Goal: Task Accomplishment & Management: Complete application form

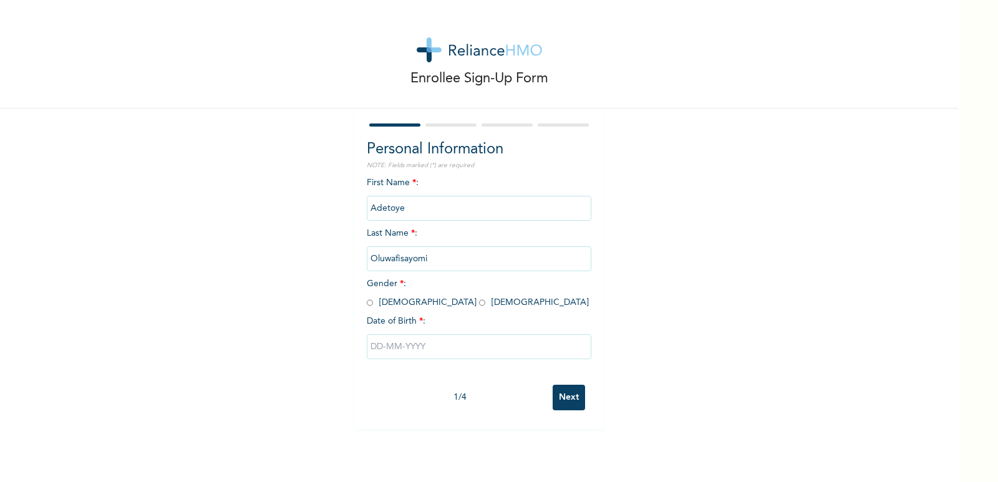
click at [479, 304] on input "radio" at bounding box center [482, 303] width 6 height 12
radio input "true"
click at [570, 348] on input "text" at bounding box center [479, 346] width 224 height 25
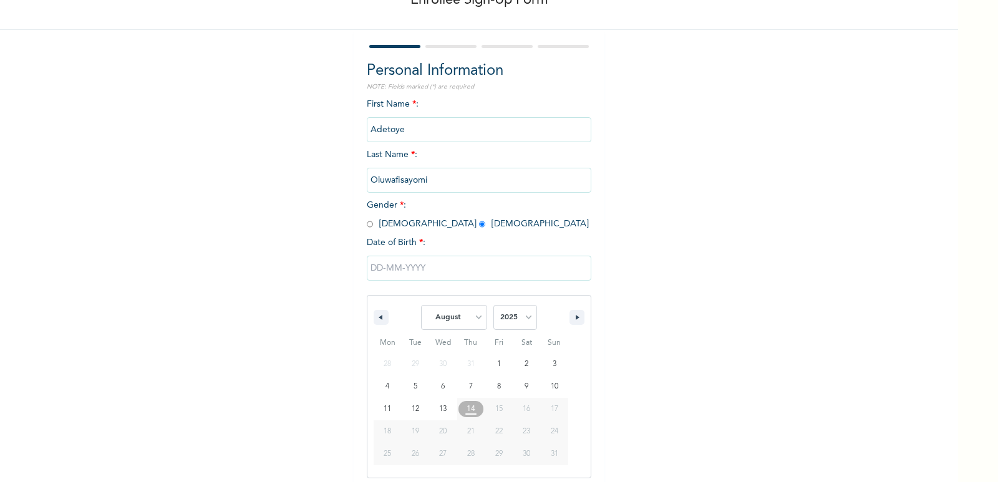
scroll to position [85, 0]
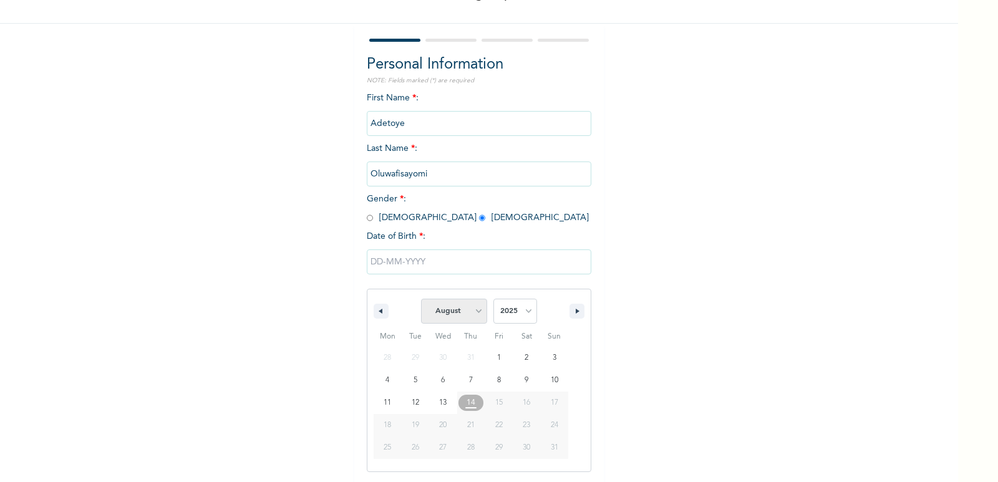
click at [466, 304] on select "January February March April May June July August September October November De…" at bounding box center [454, 311] width 66 height 25
click at [421, 299] on select "January February March April May June July August September October November De…" at bounding box center [454, 311] width 66 height 25
select select "7"
click at [518, 309] on select "2025 2024 2023 2022 2021 2020 2019 2018 2017 2016 2015 2014 2013 2012 2011 2010…" at bounding box center [515, 311] width 44 height 25
select select "2000"
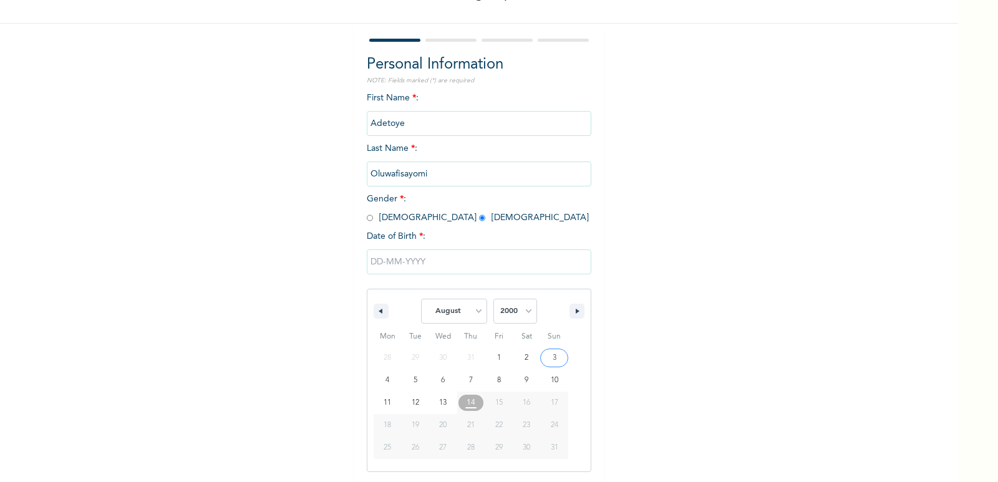
click at [493, 299] on select "2025 2024 2023 2022 2021 2020 2019 2018 2017 2016 2015 2014 2013 2012 2011 2010…" at bounding box center [515, 311] width 44 height 25
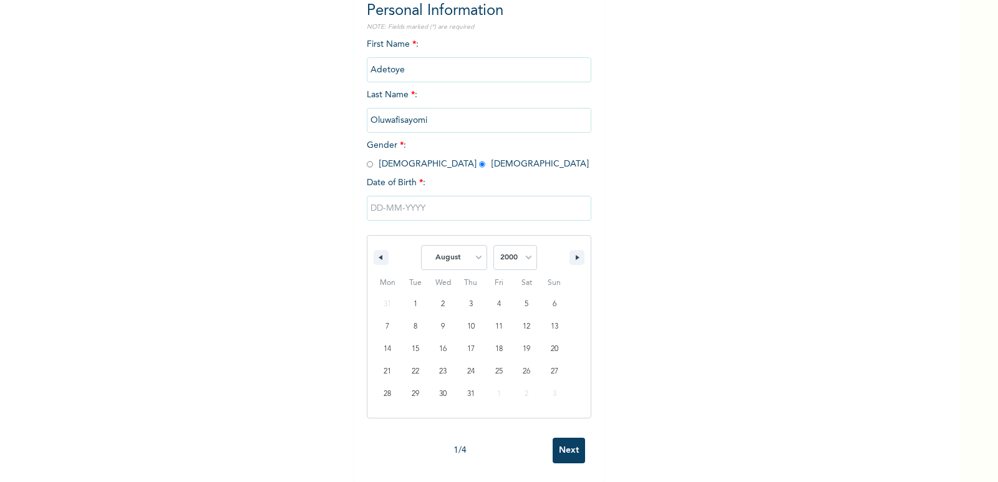
scroll to position [148, 0]
click at [457, 254] on select "January February March April May June July August September October November De…" at bounding box center [454, 257] width 66 height 25
select select "9"
click at [421, 245] on select "January February March April May June July August September October November De…" at bounding box center [454, 257] width 66 height 25
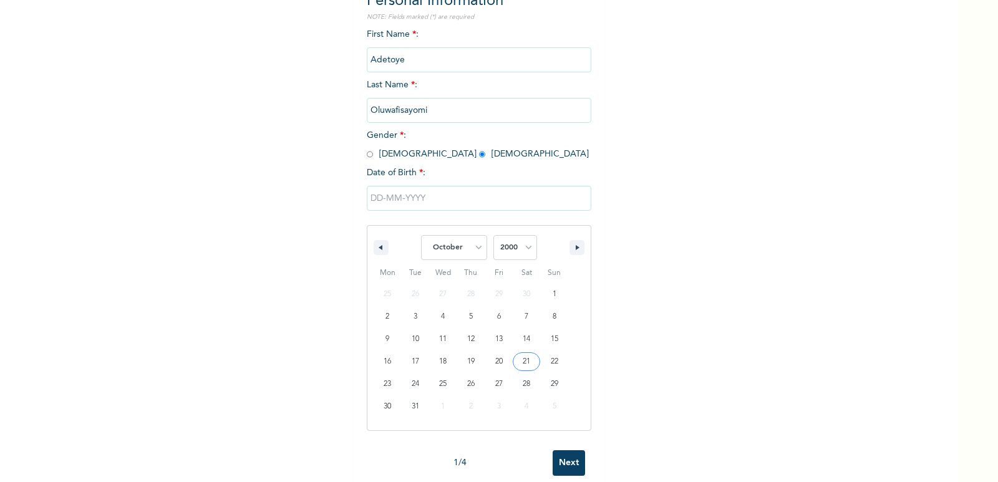
type input "10/21/2000"
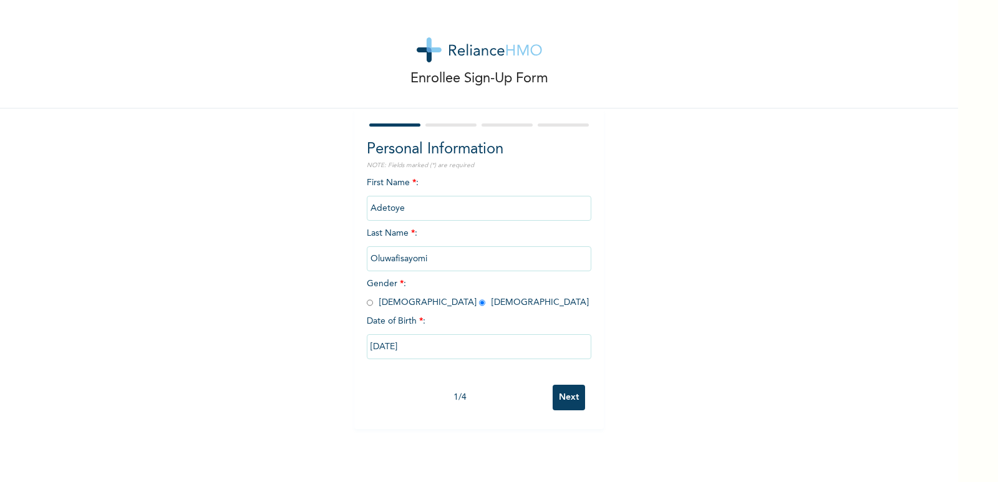
click at [557, 392] on input "Next" at bounding box center [568, 398] width 32 height 26
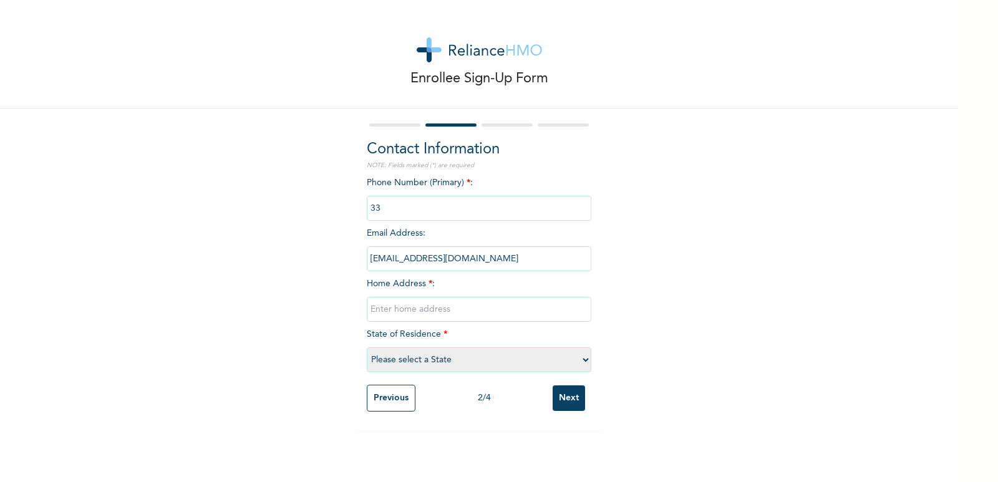
click at [439, 311] on input "text" at bounding box center [479, 309] width 224 height 25
type input "2, olalere olaide close Baale B/Stop Meiran Lagos"
click at [446, 351] on select "Please select a State Abia Abuja (FCT) Adamawa Akwa Ibom Anambra Bauchi Bayelsa…" at bounding box center [479, 359] width 224 height 25
select select "25"
click at [367, 347] on select "Please select a State Abia Abuja (FCT) Adamawa Akwa Ibom Anambra Bauchi Bayelsa…" at bounding box center [479, 359] width 224 height 25
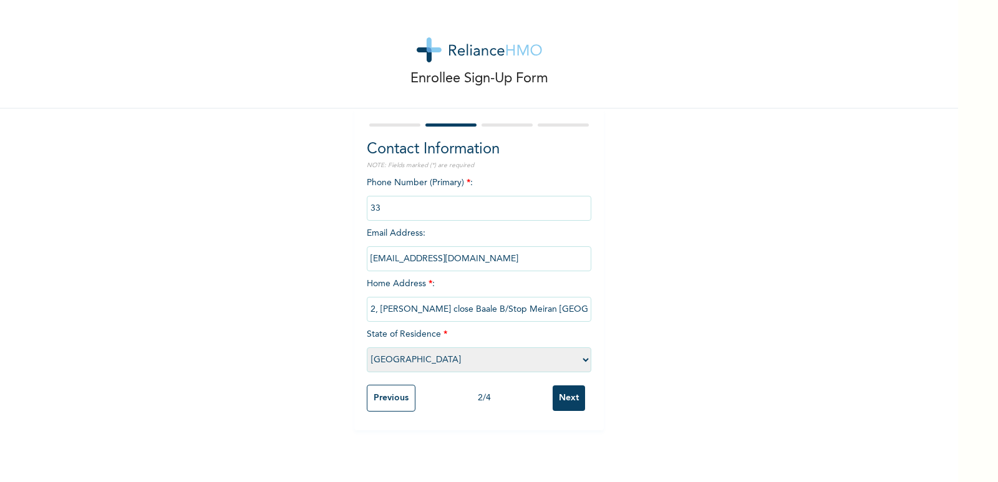
click at [564, 398] on input "Next" at bounding box center [568, 398] width 32 height 26
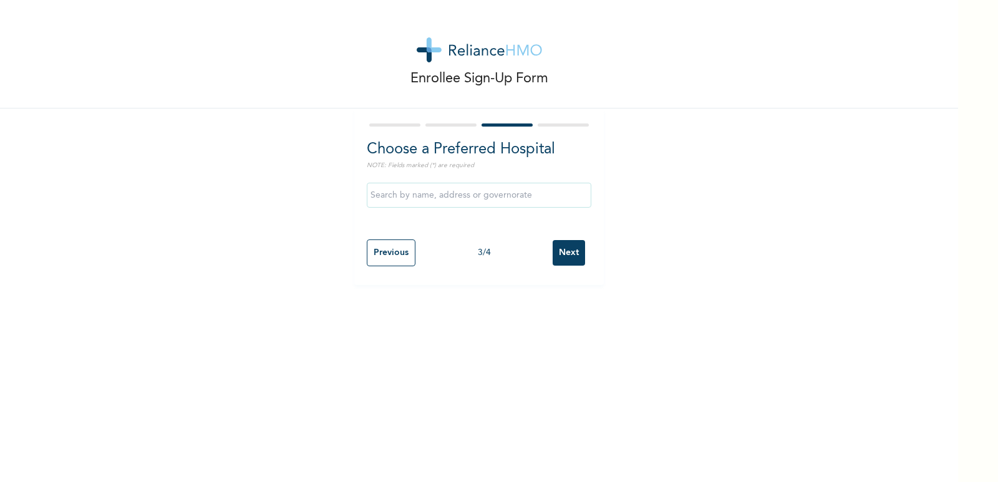
click at [471, 190] on input "text" at bounding box center [479, 195] width 224 height 25
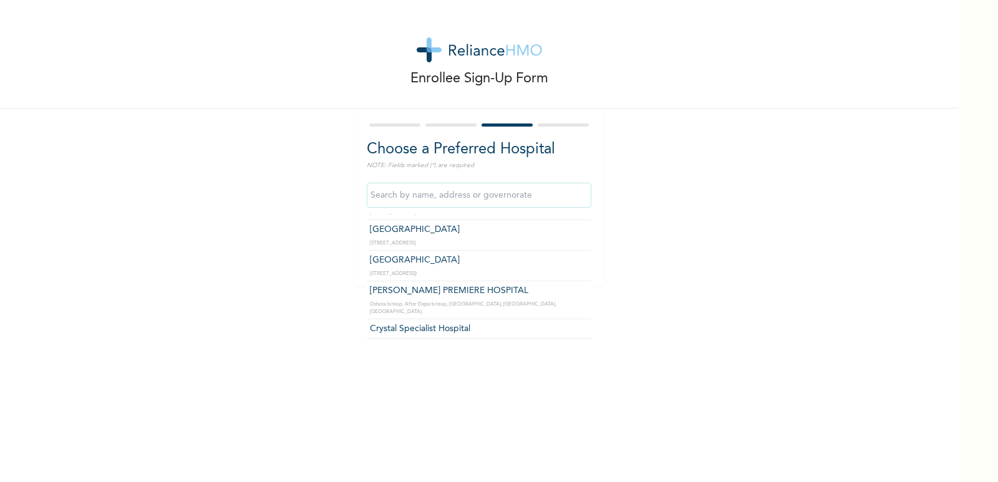
scroll to position [125, 0]
type input "[GEOGRAPHIC_DATA]"
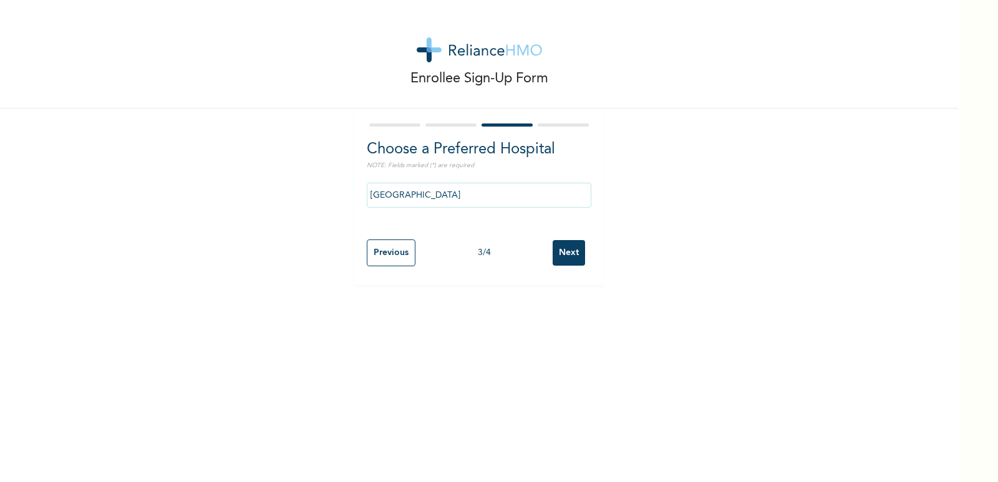
click at [579, 256] on input "Next" at bounding box center [568, 253] width 32 height 26
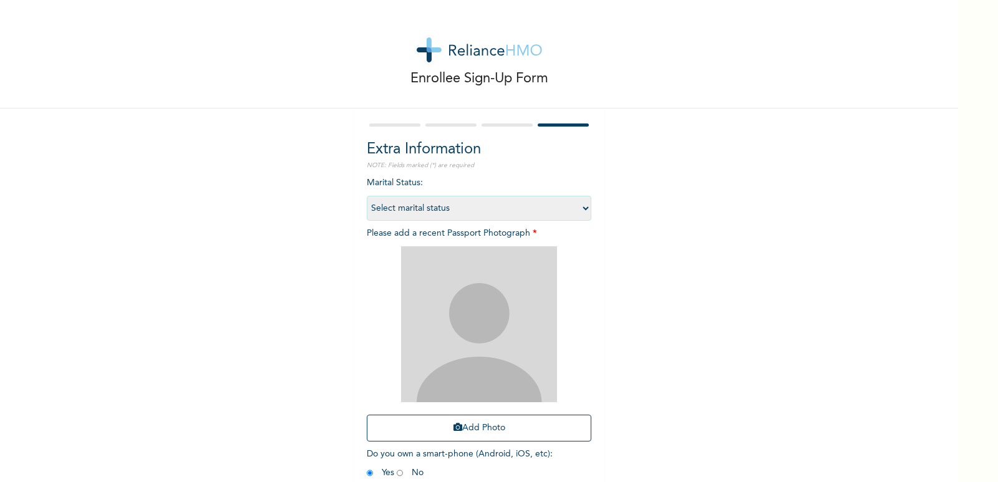
scroll to position [64, 0]
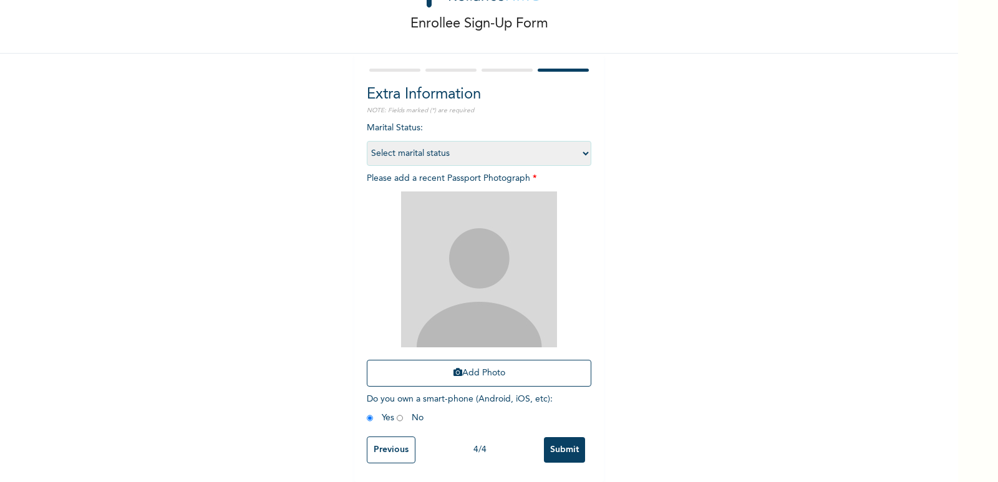
click at [486, 141] on select "Select marital status Single Married Divorced Widow/Widower" at bounding box center [479, 153] width 224 height 25
select select "1"
click at [367, 141] on select "Select marital status Single Married Divorced Widow/Widower" at bounding box center [479, 153] width 224 height 25
click at [466, 364] on button "Add Photo" at bounding box center [479, 373] width 224 height 27
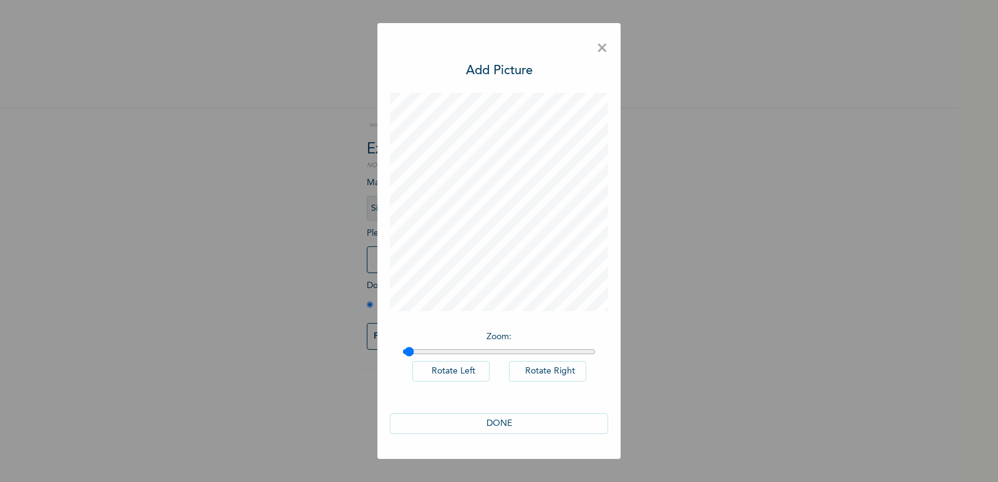
type input "1"
drag, startPoint x: 438, startPoint y: 355, endPoint x: 392, endPoint y: 348, distance: 46.7
click at [402, 348] on input "range" at bounding box center [498, 352] width 193 height 10
click at [522, 425] on button "DONE" at bounding box center [499, 423] width 218 height 21
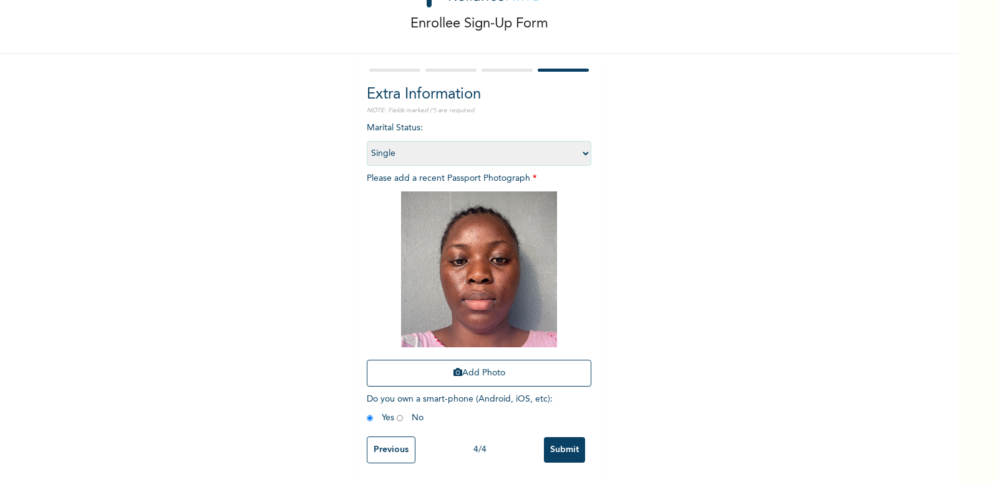
scroll to position [64, 0]
click at [562, 443] on input "Submit" at bounding box center [564, 450] width 41 height 26
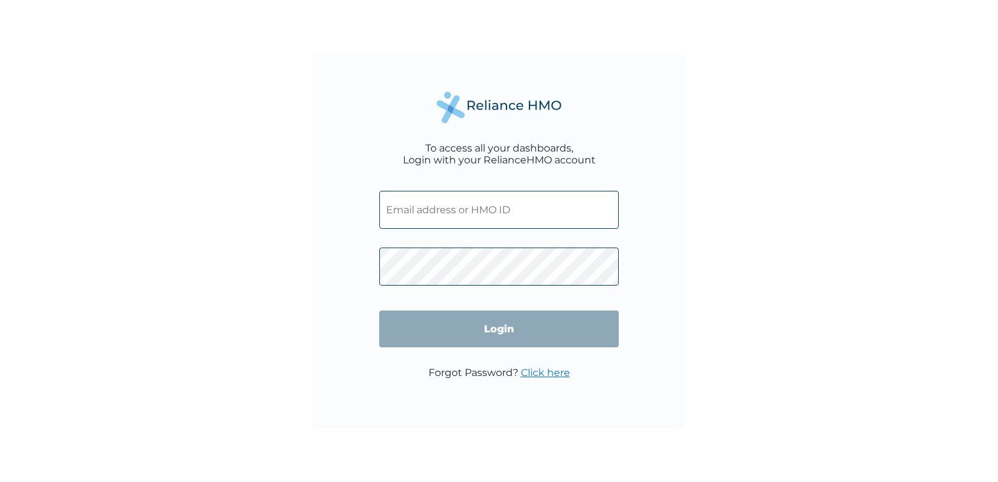
drag, startPoint x: 490, startPoint y: 218, endPoint x: 480, endPoint y: 218, distance: 10.6
click at [489, 218] on input "text" at bounding box center [498, 210] width 239 height 38
paste input "HMO ID: PIT/10179/A"
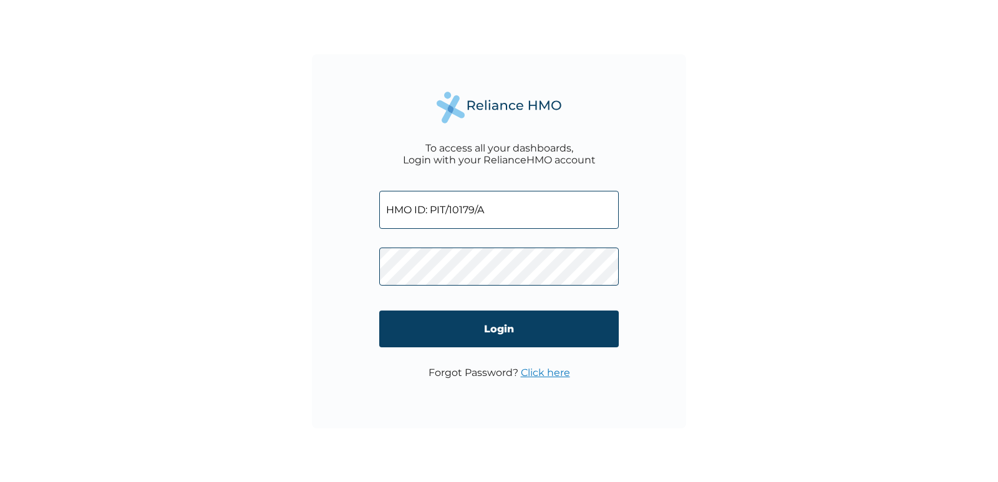
drag, startPoint x: 431, startPoint y: 206, endPoint x: 375, endPoint y: 211, distance: 56.3
click at [376, 211] on div "To access all your dashboards, Login with your RelianceHMO account HMO ID: PIT/…" at bounding box center [499, 241] width 374 height 374
type input "PIT/10179/A"
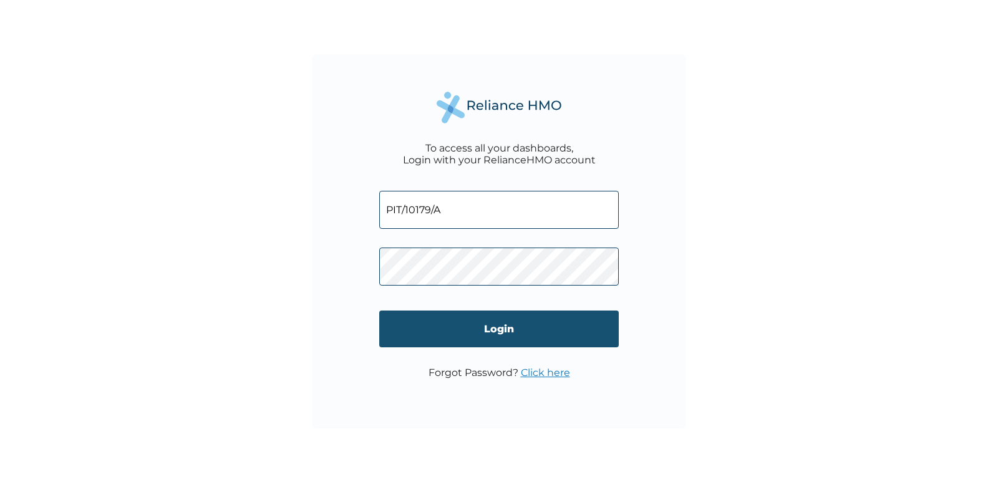
click at [483, 333] on input "Login" at bounding box center [498, 329] width 239 height 37
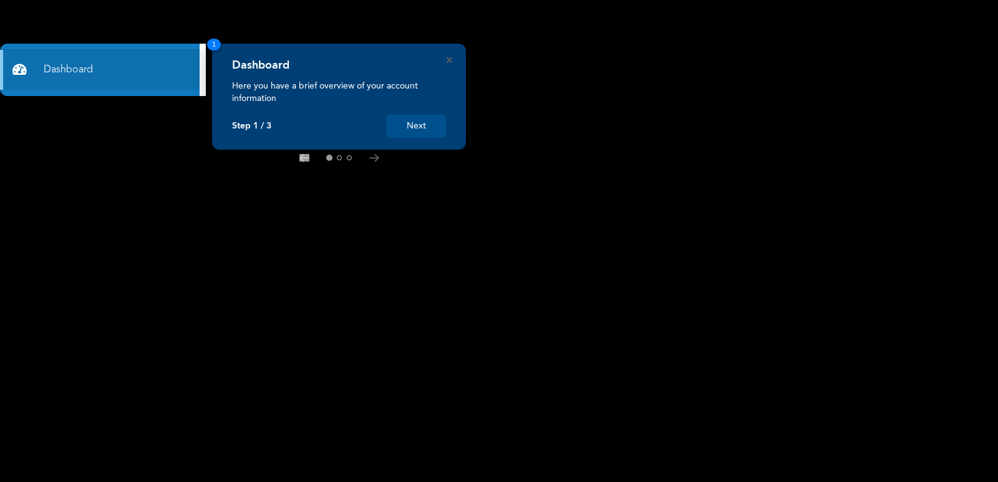
click at [424, 122] on button "Next" at bounding box center [416, 126] width 59 height 23
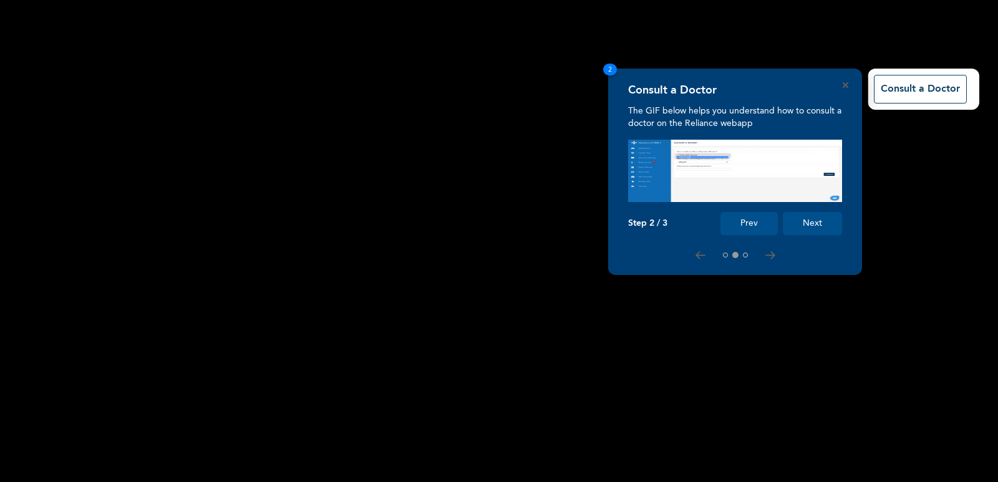
click at [828, 218] on button "Next" at bounding box center [812, 223] width 59 height 23
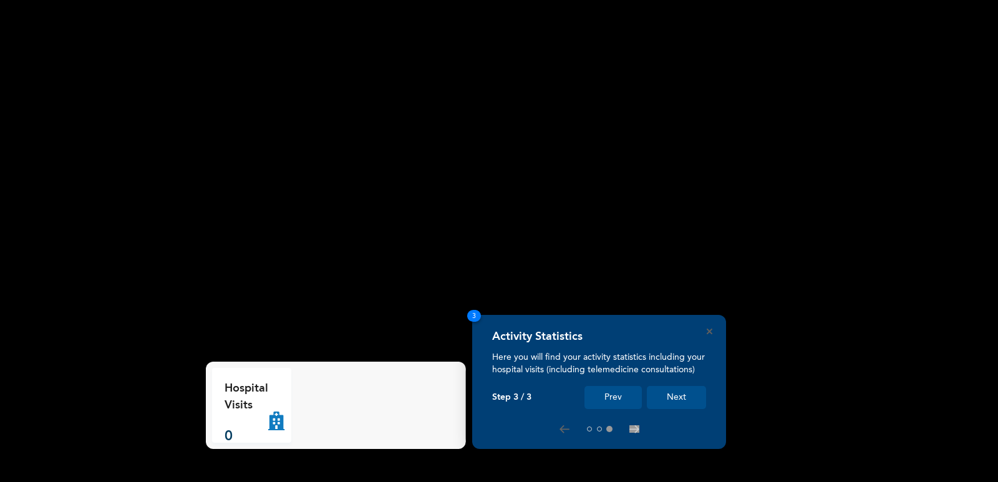
click at [675, 393] on button "Next" at bounding box center [676, 397] width 59 height 23
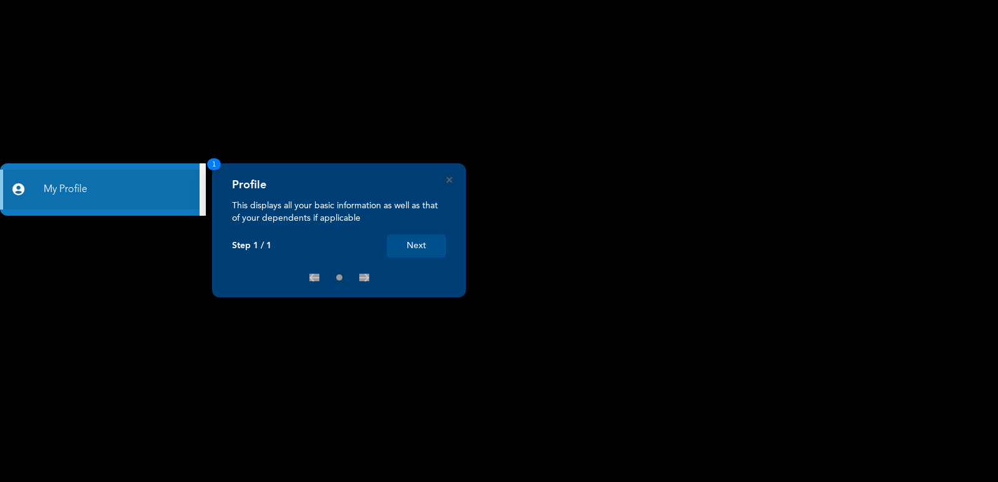
click at [425, 248] on button "Next" at bounding box center [416, 245] width 59 height 23
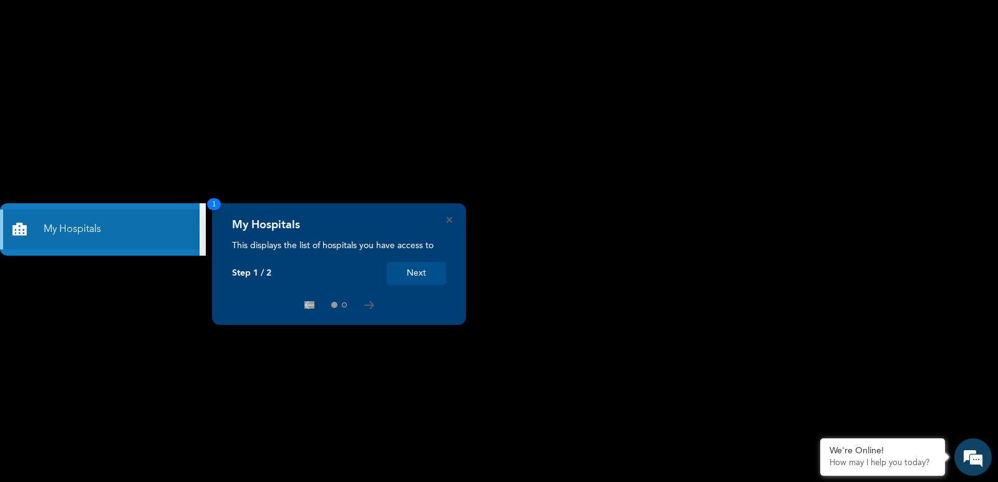
click at [420, 272] on button "Next" at bounding box center [416, 273] width 59 height 23
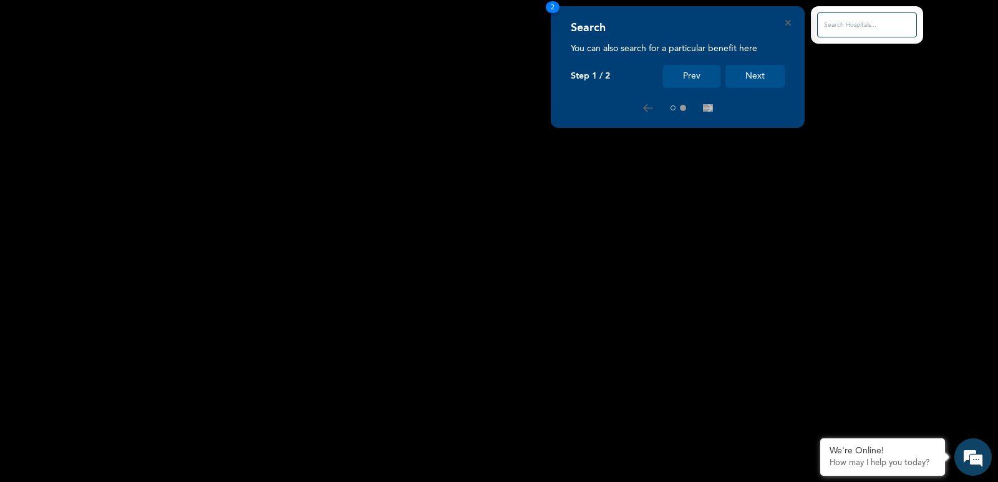
click at [770, 74] on button "Next" at bounding box center [754, 76] width 59 height 23
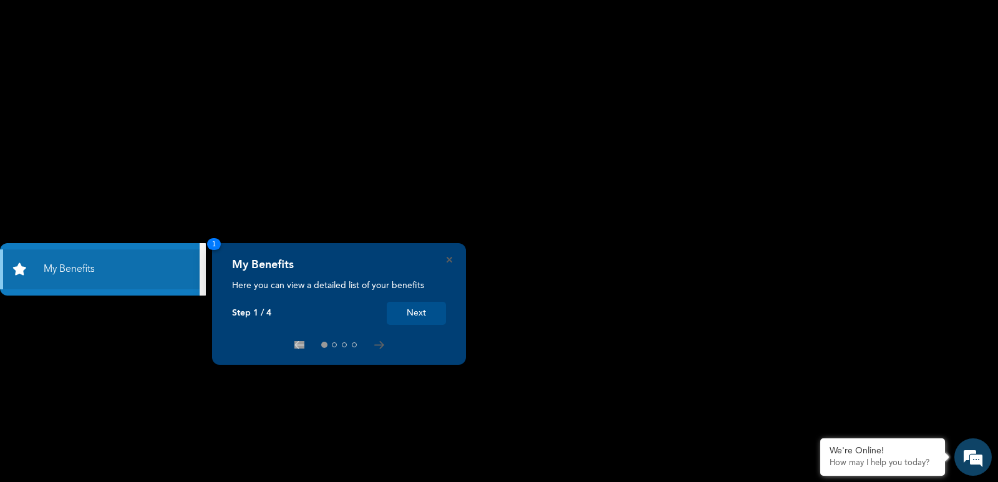
click at [435, 312] on button "Next" at bounding box center [416, 313] width 59 height 23
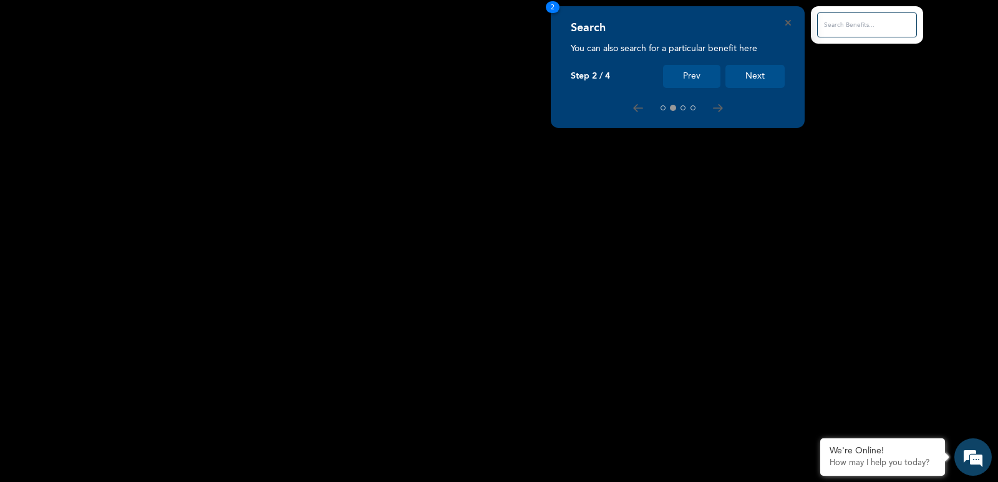
click at [745, 84] on button "Next" at bounding box center [754, 76] width 59 height 23
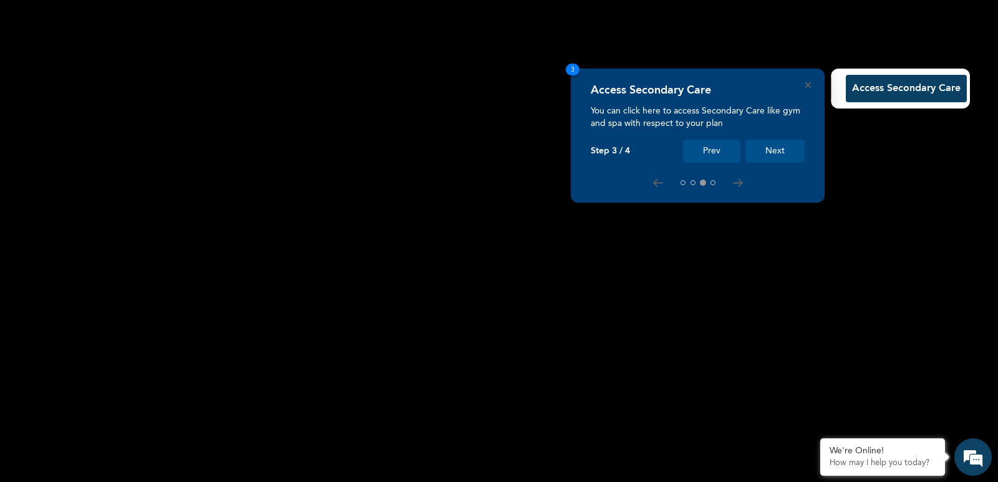
click at [770, 157] on button "Next" at bounding box center [774, 151] width 59 height 23
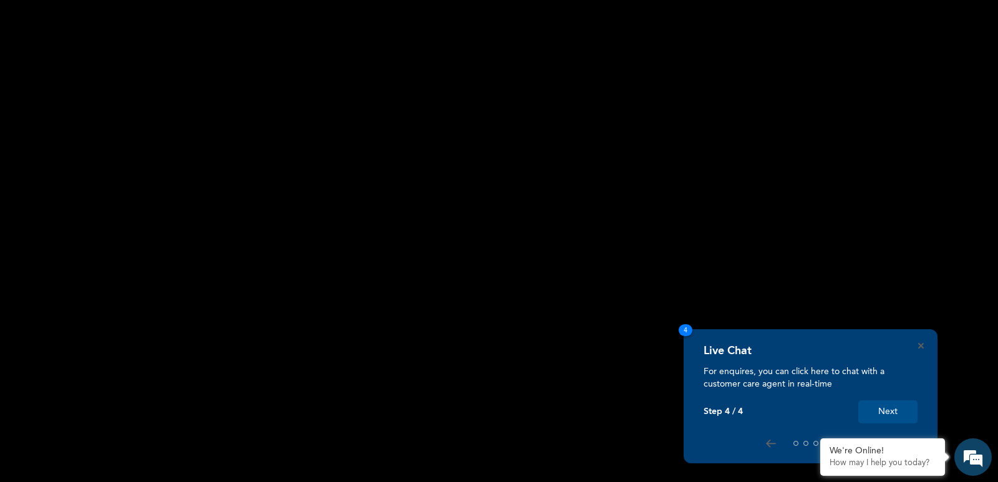
click at [894, 408] on button "Next" at bounding box center [887, 411] width 59 height 23
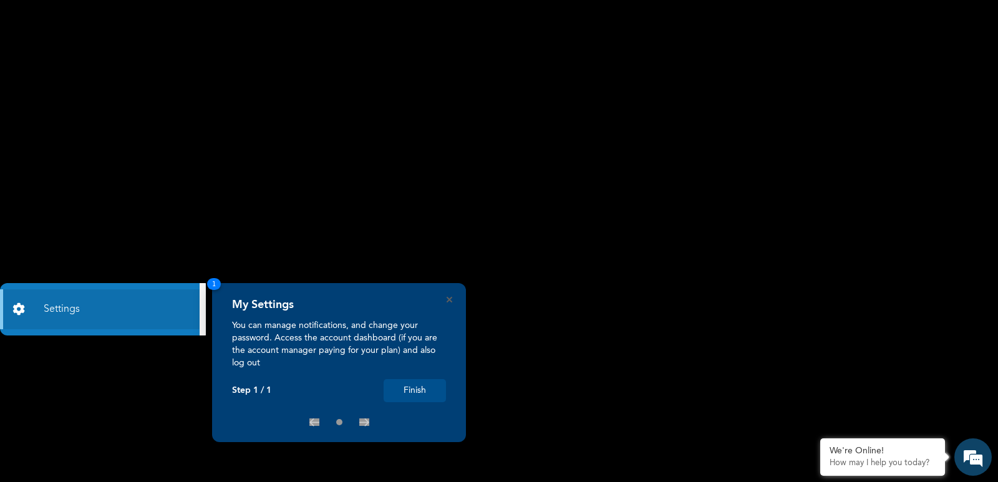
click at [422, 393] on button "Finish" at bounding box center [414, 390] width 62 height 23
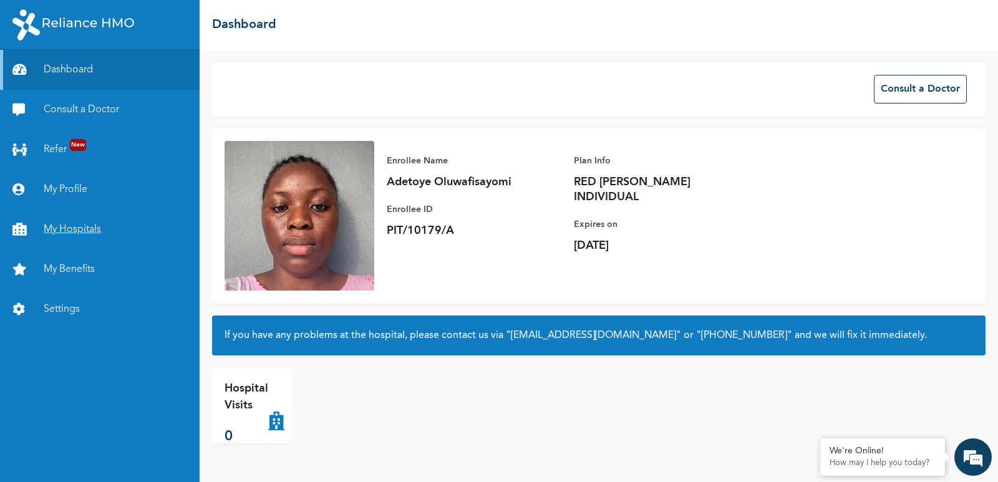
click at [89, 234] on link "My Hospitals" at bounding box center [100, 230] width 200 height 40
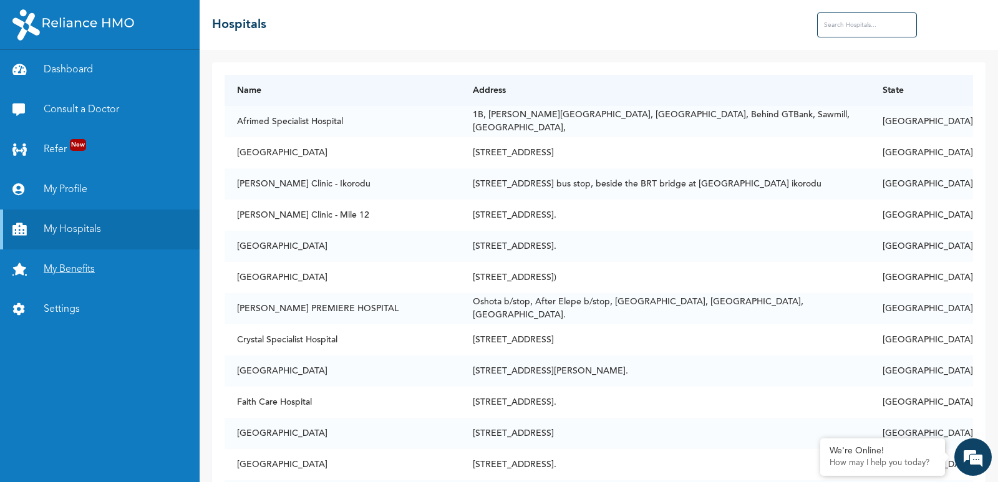
click at [150, 278] on link "My Benefits" at bounding box center [100, 269] width 200 height 40
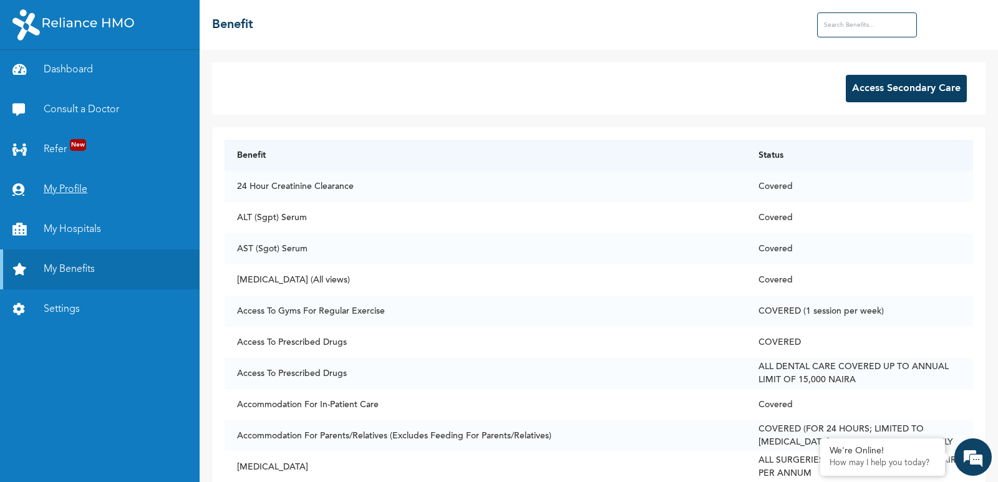
click at [77, 192] on link "My Profile" at bounding box center [100, 190] width 200 height 40
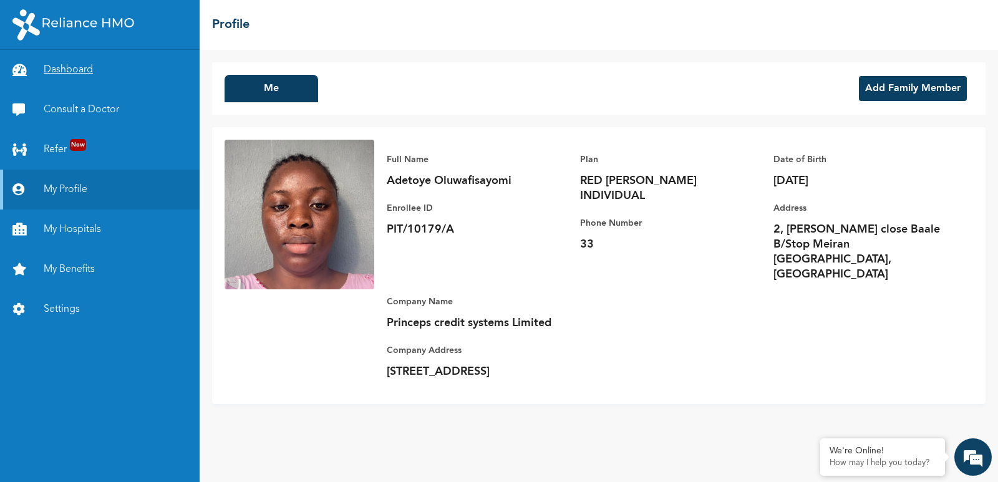
click at [62, 67] on link "Dashboard" at bounding box center [100, 70] width 200 height 40
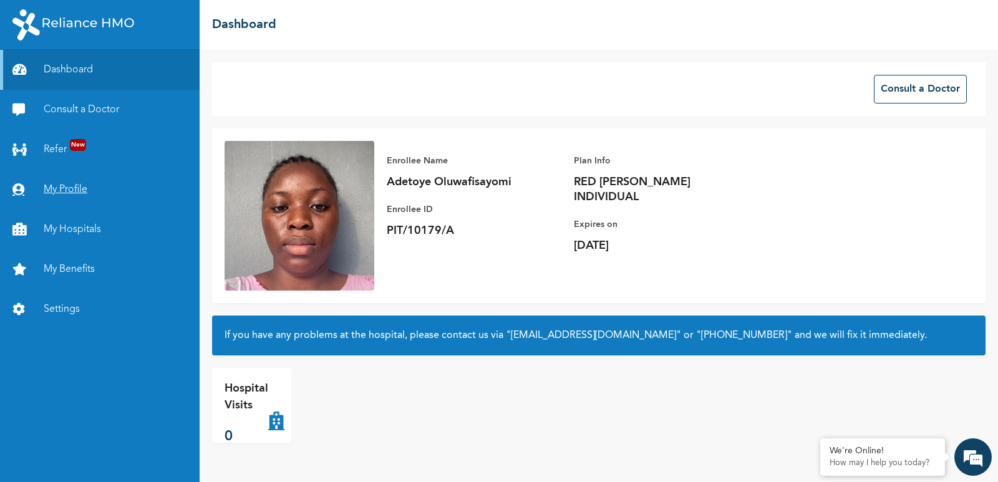
click at [85, 180] on link "My Profile" at bounding box center [100, 190] width 200 height 40
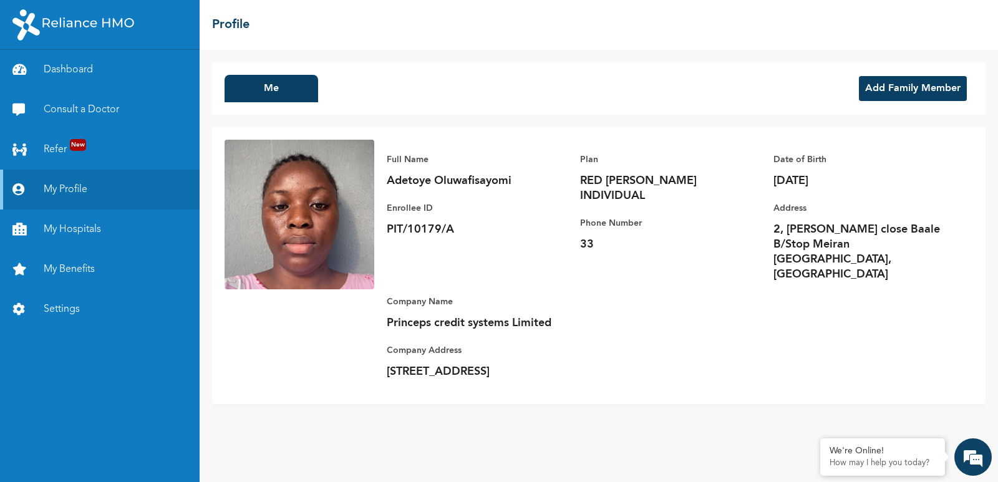
click at [821, 180] on p "[DATE]" at bounding box center [860, 180] width 175 height 15
click at [807, 158] on p "Date of Birth" at bounding box center [860, 159] width 175 height 15
click at [83, 71] on link "Dashboard" at bounding box center [100, 70] width 200 height 40
